Goal: Check status: Check status

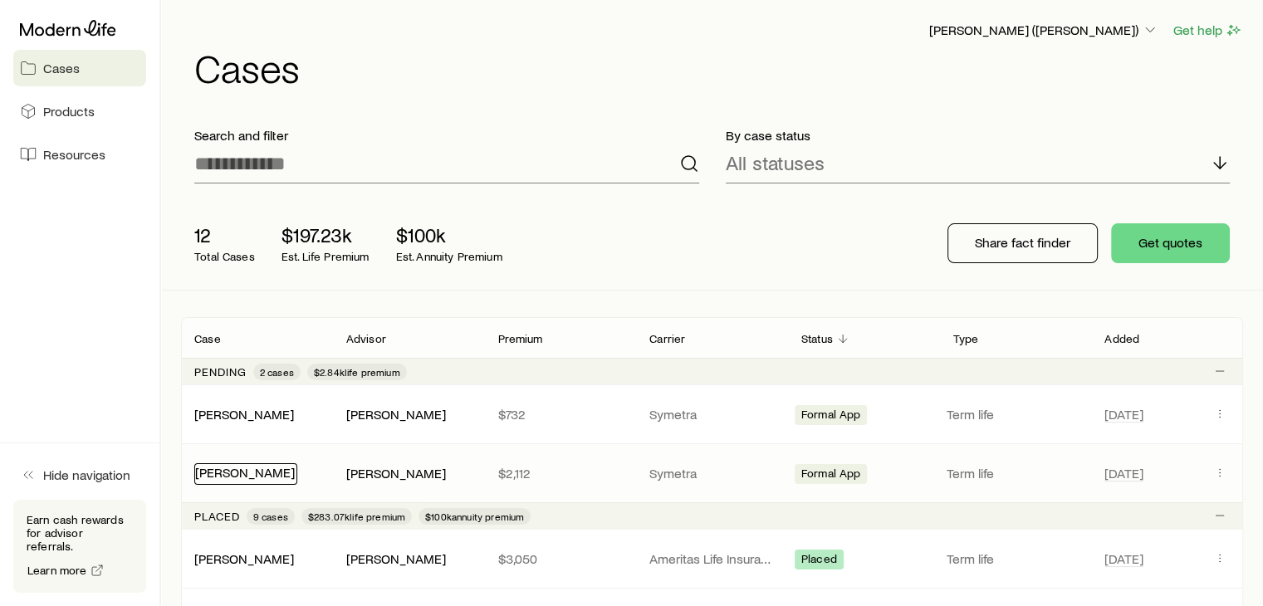
click at [266, 468] on link "[PERSON_NAME]" at bounding box center [245, 472] width 100 height 16
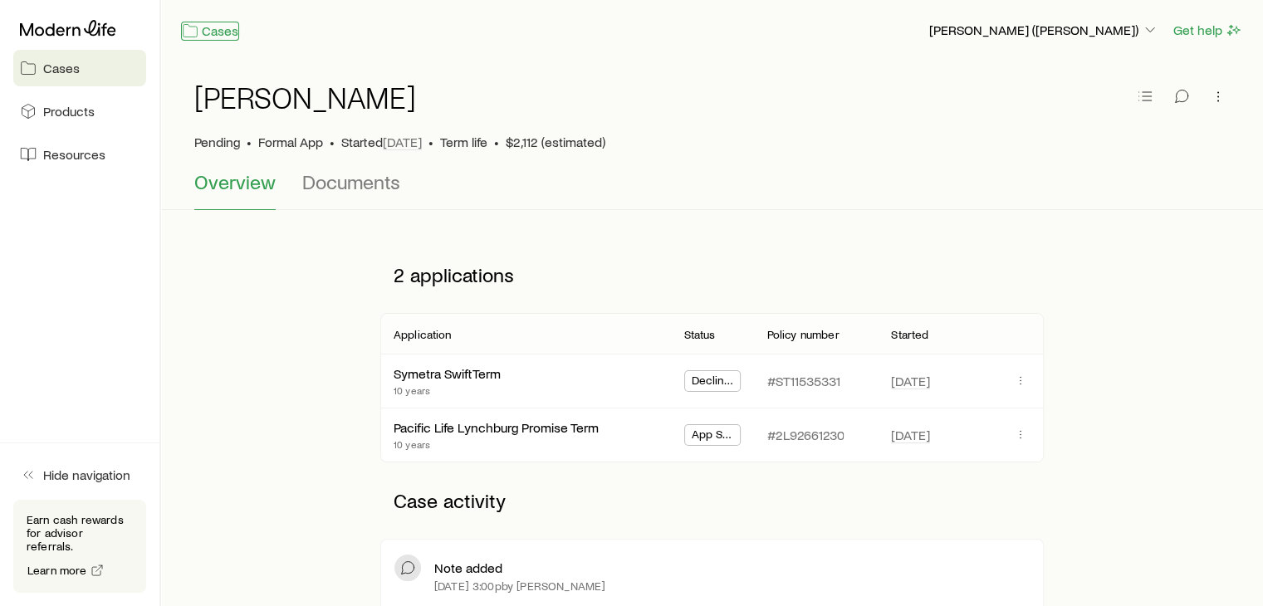
click at [209, 31] on link "Cases" at bounding box center [210, 31] width 58 height 19
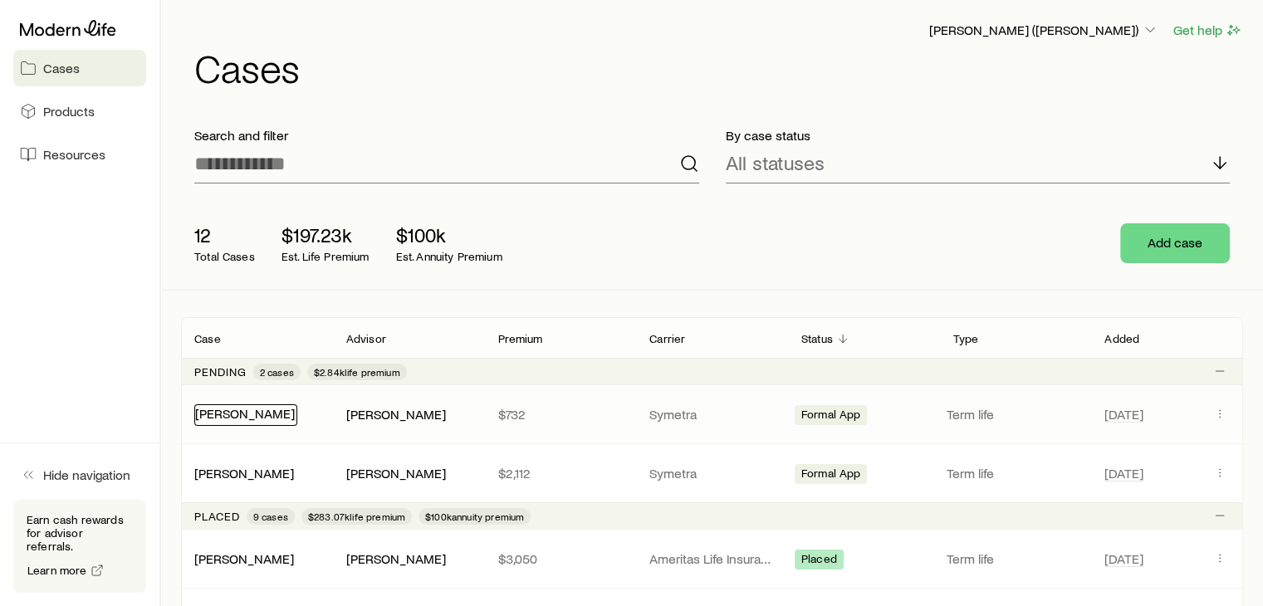
click at [243, 414] on link "[PERSON_NAME]" at bounding box center [245, 413] width 100 height 16
